Goal: Task Accomplishment & Management: Manage account settings

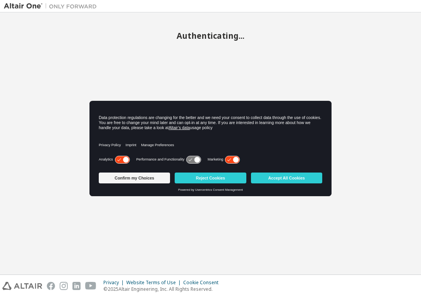
click at [115, 161] on icon at bounding box center [122, 159] width 14 height 7
click at [225, 159] on icon at bounding box center [232, 159] width 14 height 7
click at [188, 178] on button "Reject Cookies" at bounding box center [210, 177] width 71 height 11
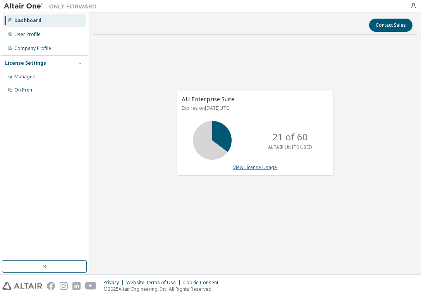
click at [256, 168] on link "View License Usage" at bounding box center [255, 167] width 44 height 7
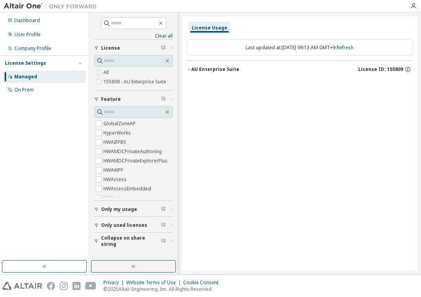
click at [191, 70] on icon "button" at bounding box center [189, 69] width 5 height 5
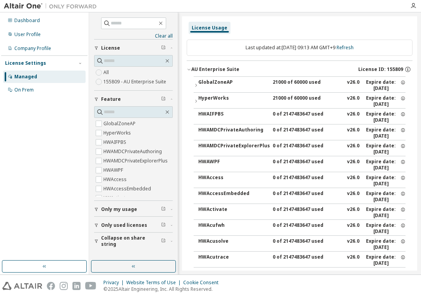
click at [206, 99] on div "HyperWorks" at bounding box center [233, 101] width 70 height 12
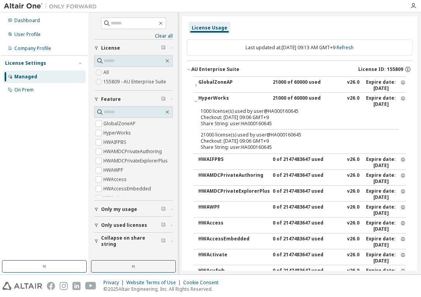
click at [105, 208] on span "Only my usage" at bounding box center [119, 209] width 36 height 6
click at [109, 225] on label "Yes" at bounding box center [107, 220] width 9 height 9
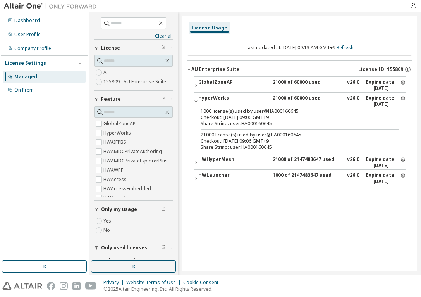
click at [196, 162] on icon "button" at bounding box center [196, 162] width 5 height 5
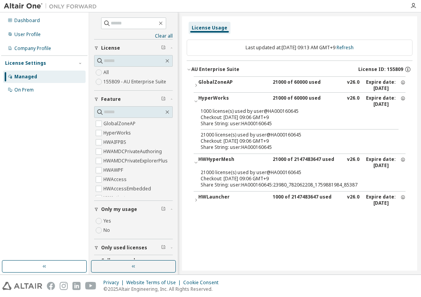
click at [196, 201] on icon "button" at bounding box center [196, 200] width 5 height 5
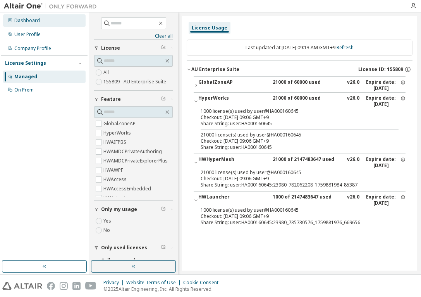
click at [38, 25] on div "Dashboard" at bounding box center [44, 20] width 83 height 12
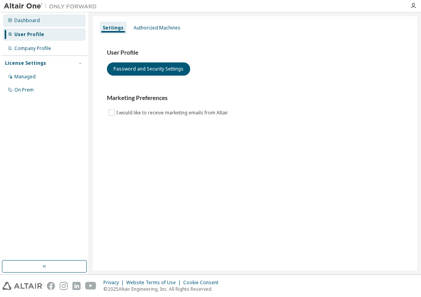
click at [29, 20] on div "Dashboard" at bounding box center [27, 20] width 26 height 6
